Goal: Task Accomplishment & Management: Manage account settings

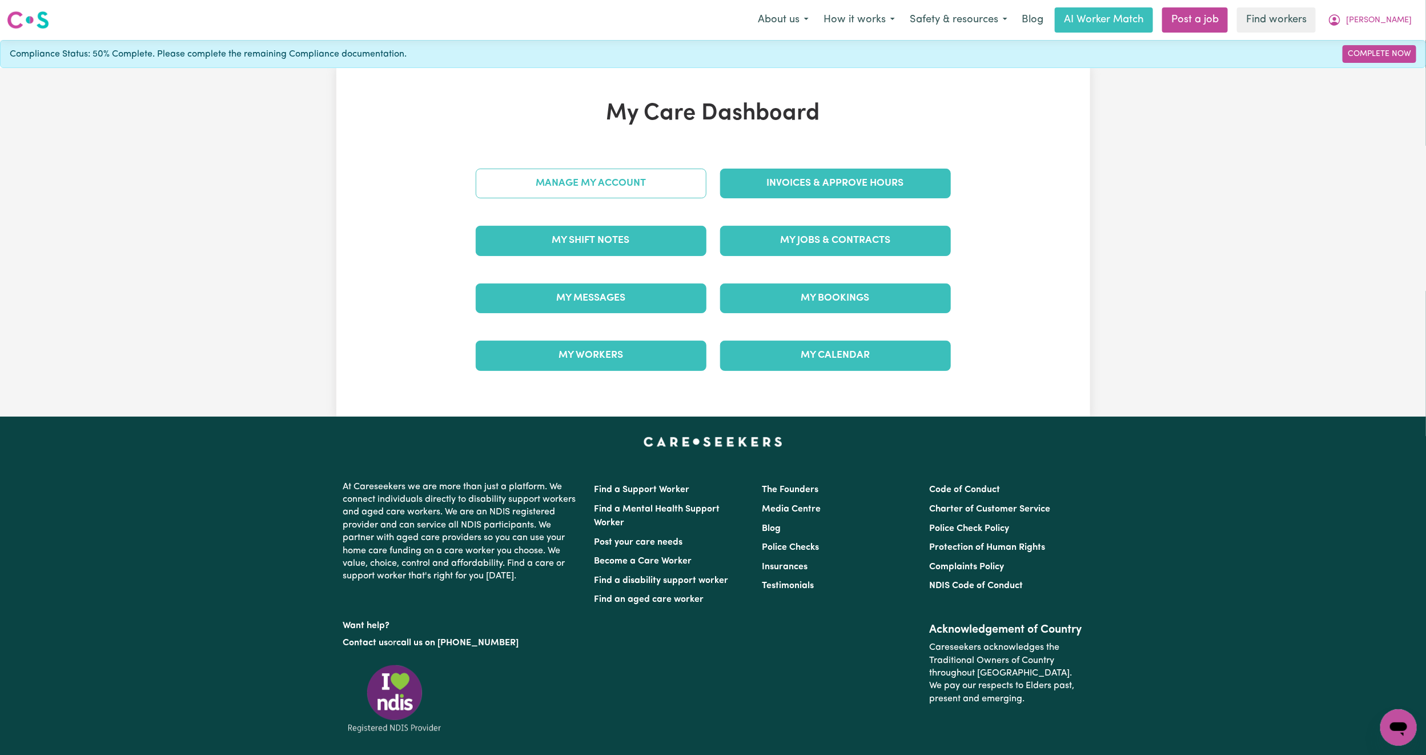
click at [604, 182] on link "Manage My Account" at bounding box center [591, 184] width 231 height 30
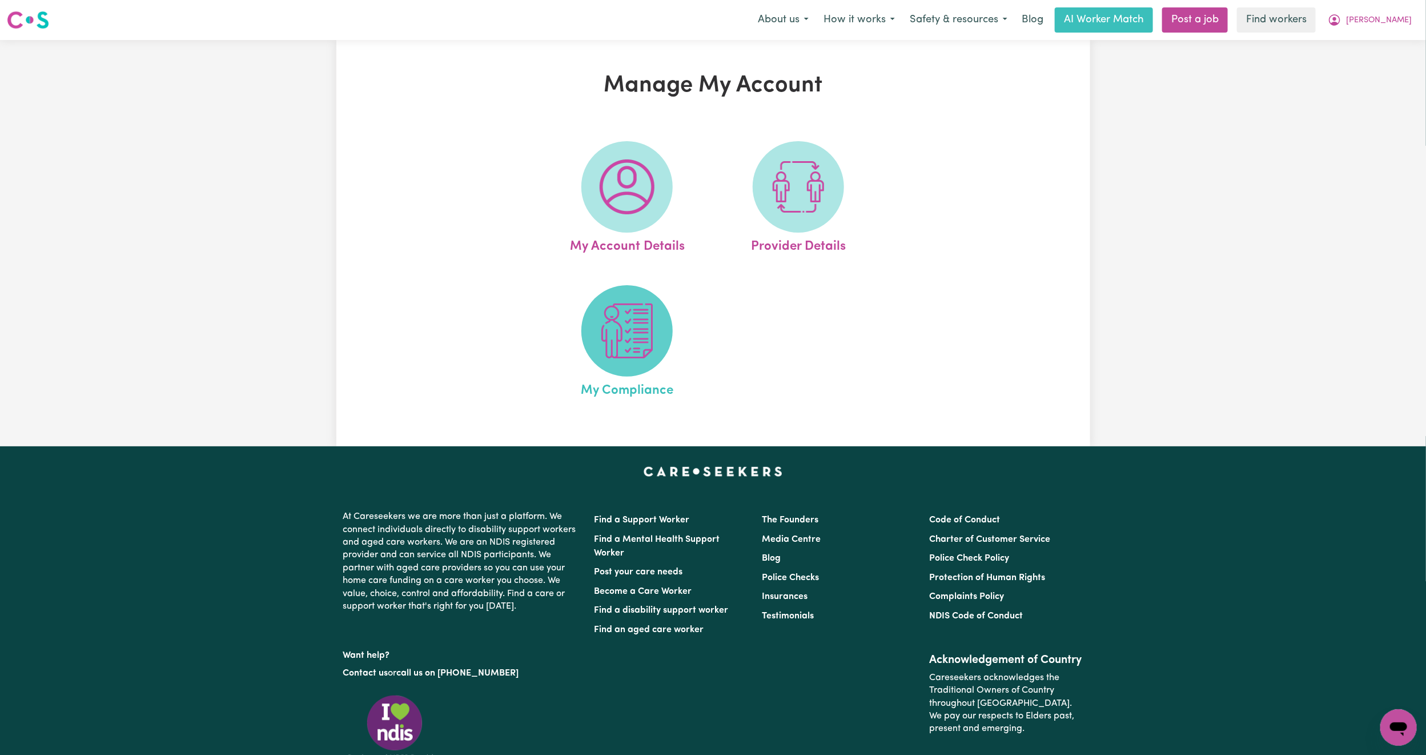
click at [652, 347] on img at bounding box center [627, 330] width 55 height 55
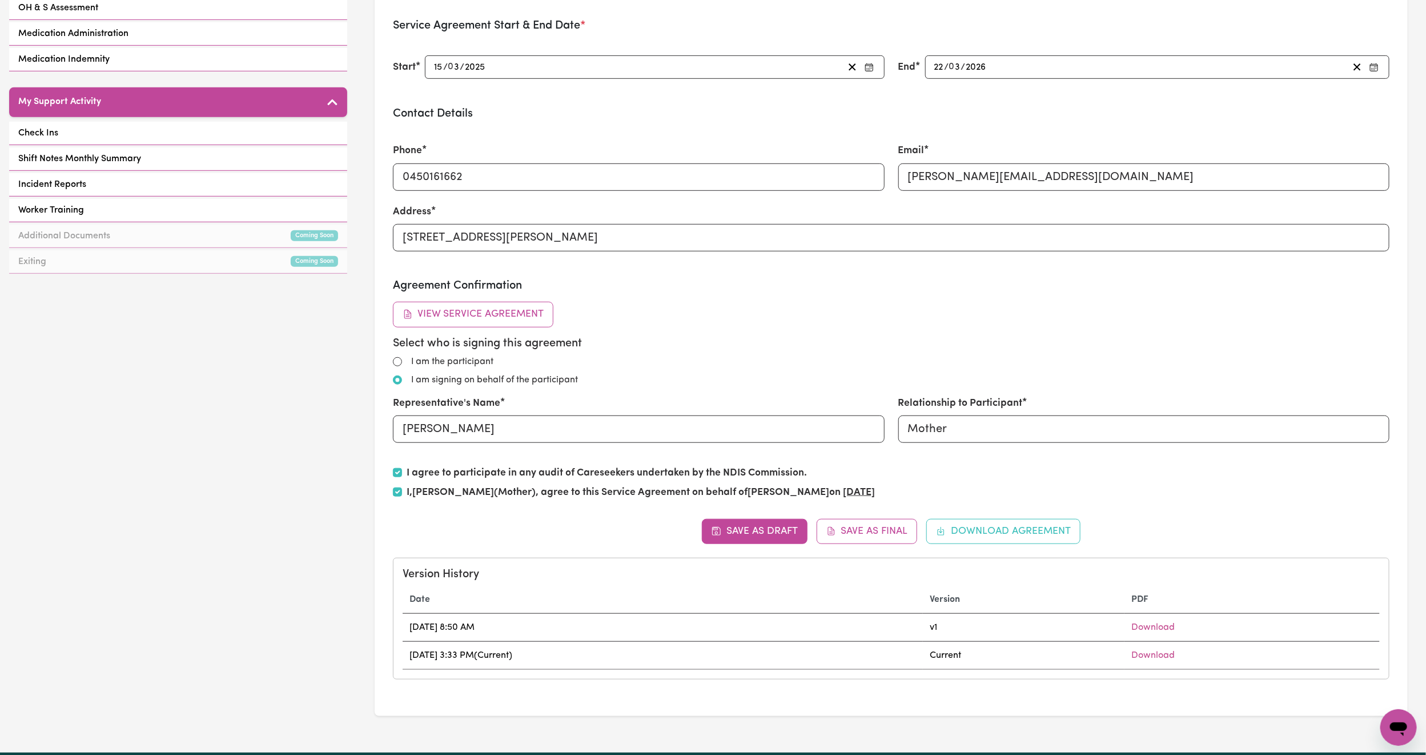
scroll to position [428, 0]
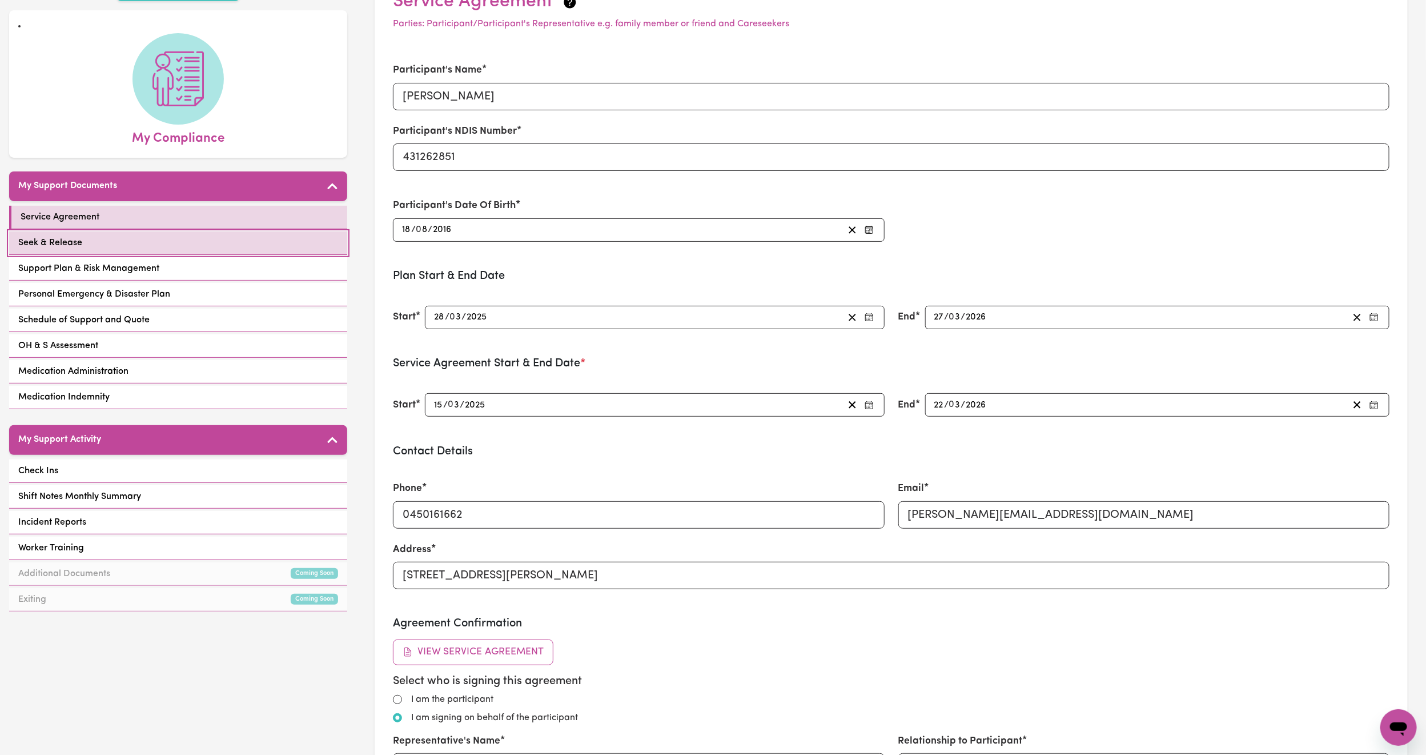
click at [214, 231] on link "Seek & Release" at bounding box center [178, 242] width 338 height 23
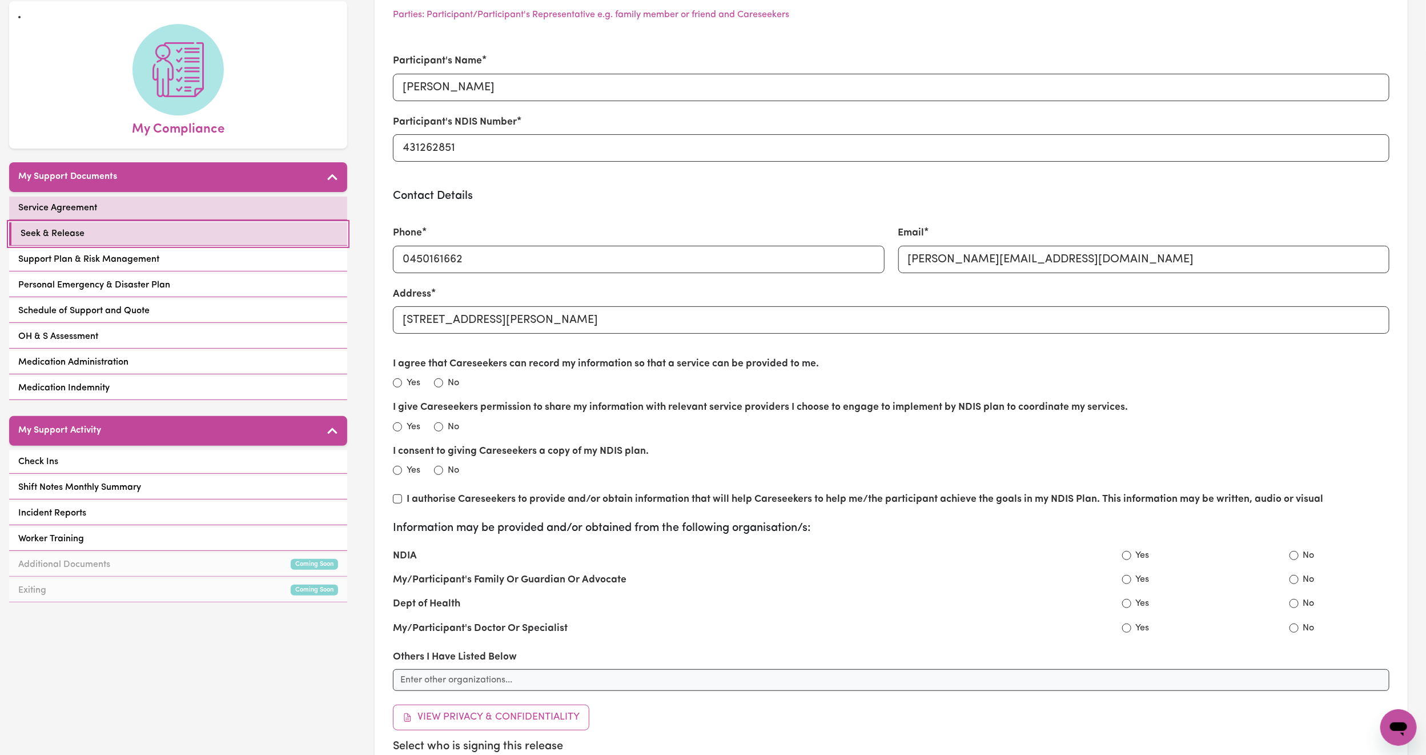
scroll to position [86, 0]
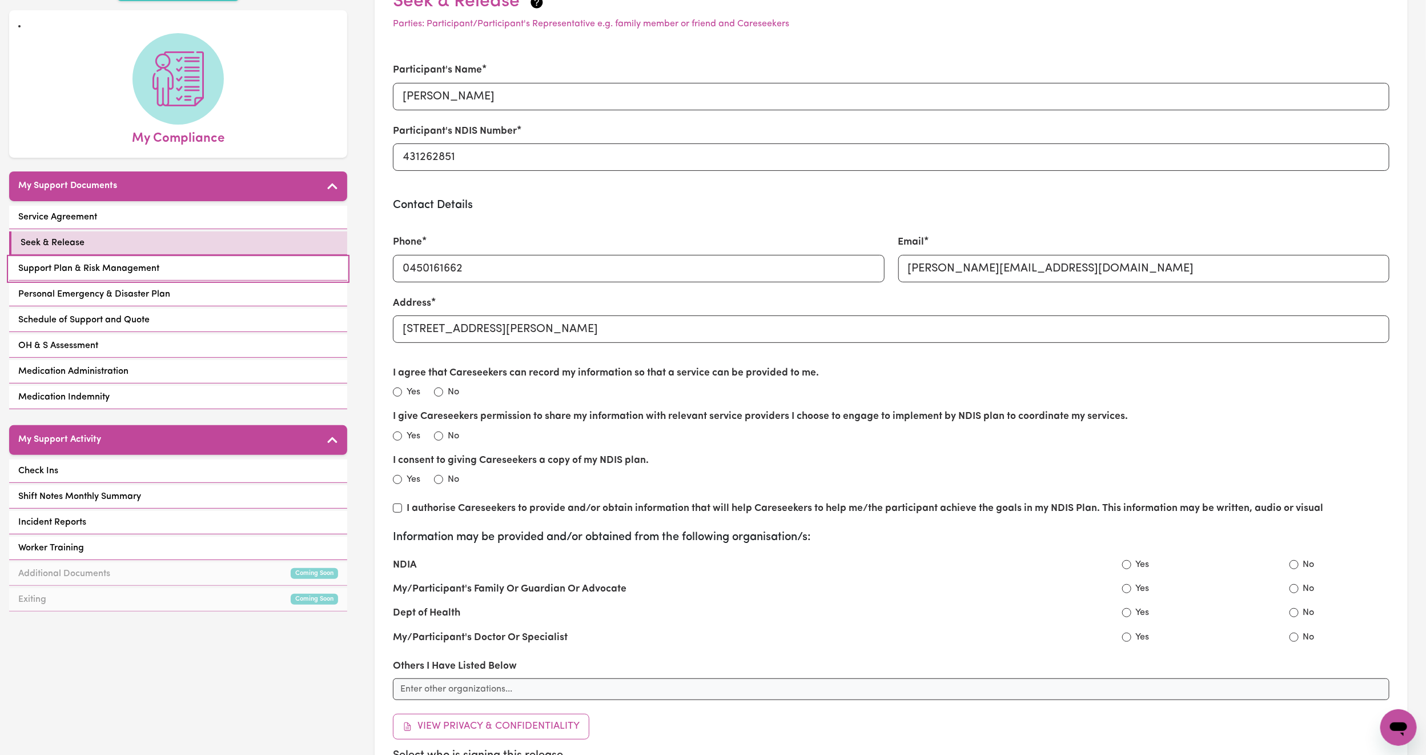
drag, startPoint x: 158, startPoint y: 254, endPoint x: 167, endPoint y: 253, distance: 8.7
click at [158, 257] on link "Support Plan & Risk Management" at bounding box center [178, 268] width 338 height 23
